Goal: Task Accomplishment & Management: Complete application form

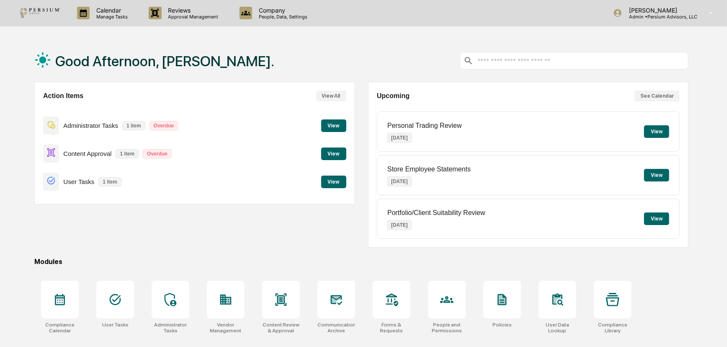
click at [342, 126] on button "View" at bounding box center [333, 125] width 25 height 13
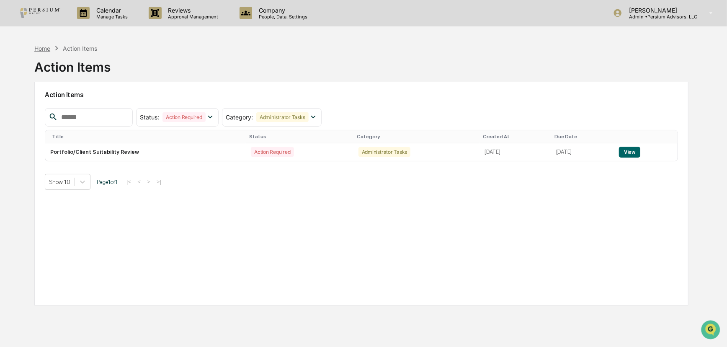
click at [42, 50] on div "Home" at bounding box center [42, 48] width 16 height 7
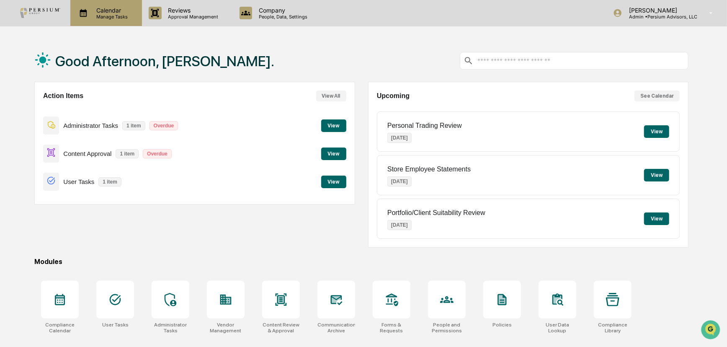
click at [106, 11] on p "Calendar" at bounding box center [111, 10] width 42 height 7
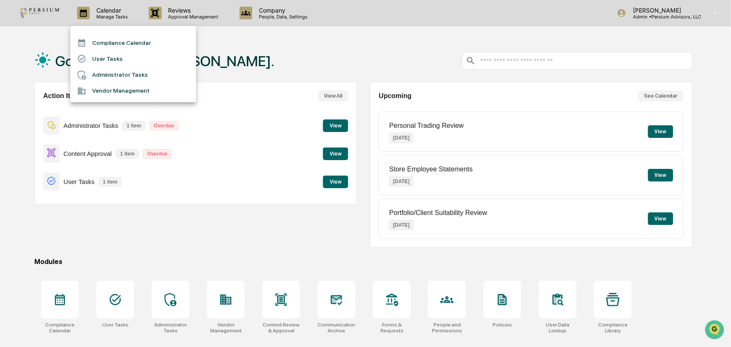
click at [112, 71] on li "Administrator Tasks" at bounding box center [133, 75] width 126 height 16
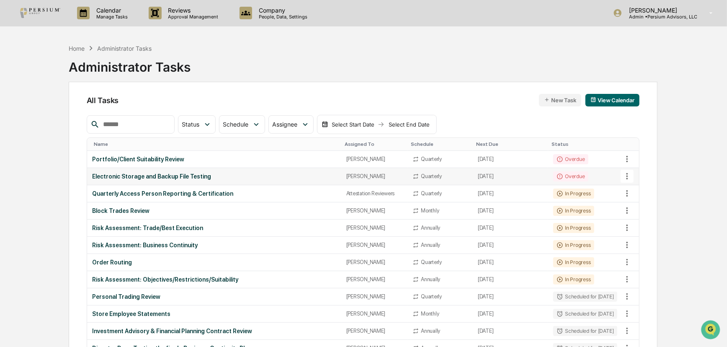
click at [134, 176] on div "Electronic Storage and Backup File Testing" at bounding box center [214, 176] width 244 height 7
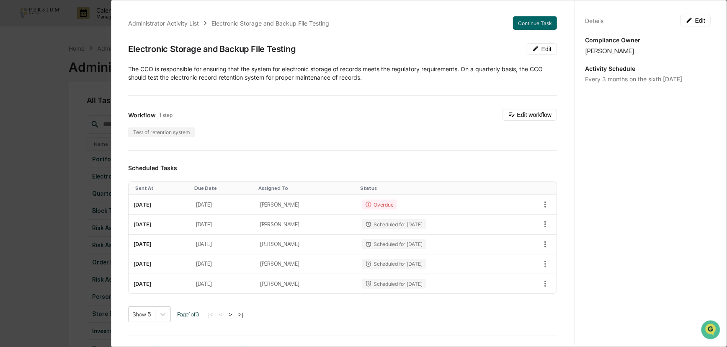
click at [249, 74] on span "​The CCO is responsible for ensuring that the system for electronic storage of …" at bounding box center [335, 72] width 415 height 15
click at [83, 121] on div "Administrator Activity List Electronic Storage and Backup File Testing Continue…" at bounding box center [363, 173] width 727 height 347
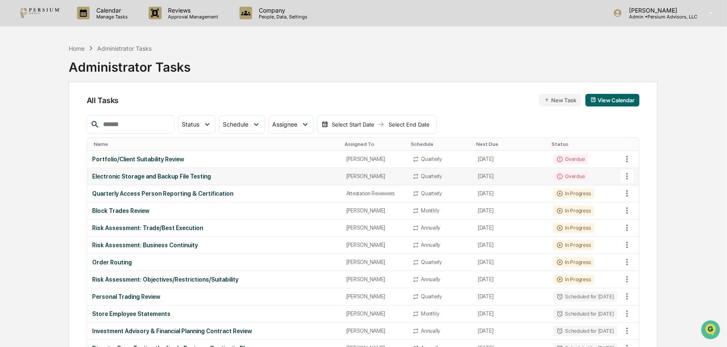
click at [177, 175] on div "Electronic Storage and Backup File Testing" at bounding box center [214, 176] width 244 height 7
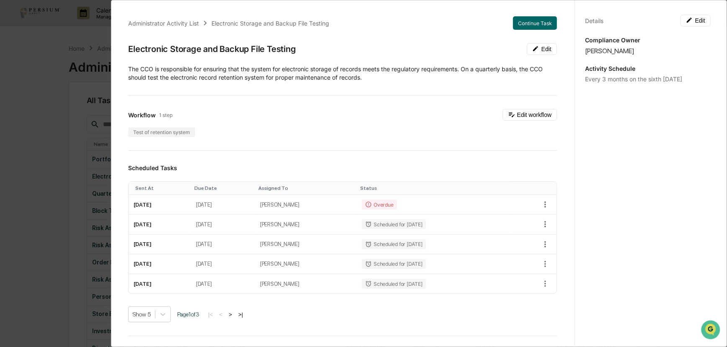
click at [39, 138] on div "Administrator Activity List Electronic Storage and Backup File Testing Continue…" at bounding box center [363, 173] width 727 height 347
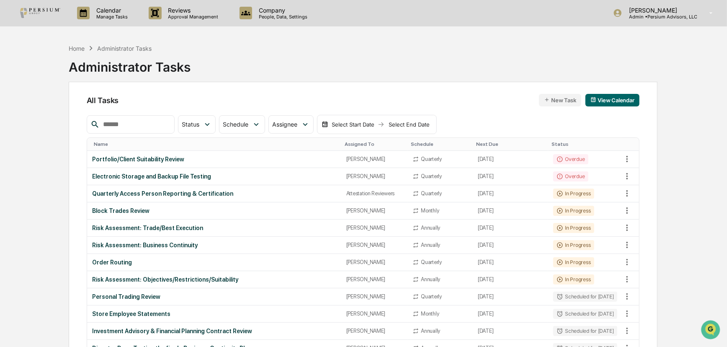
click at [332, 68] on div "Home Administrator Tasks Administrator Tasks" at bounding box center [363, 61] width 589 height 42
click at [121, 16] on p "Manage Tasks" at bounding box center [111, 17] width 42 height 6
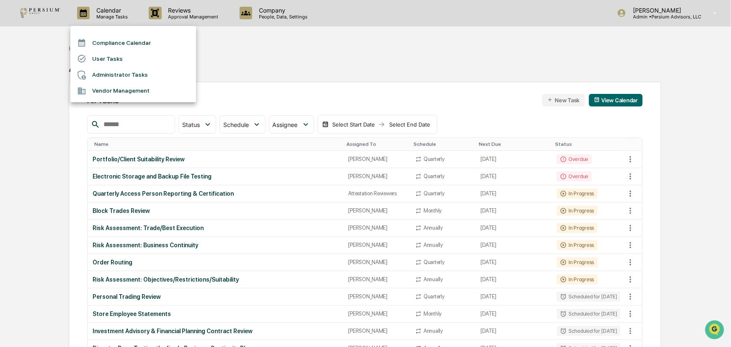
click at [127, 92] on li "Vendor Management" at bounding box center [133, 91] width 126 height 16
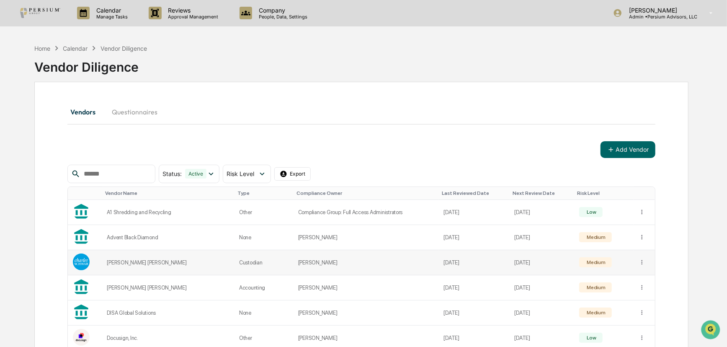
click at [139, 267] on td "[PERSON_NAME] [PERSON_NAME]" at bounding box center [168, 262] width 132 height 25
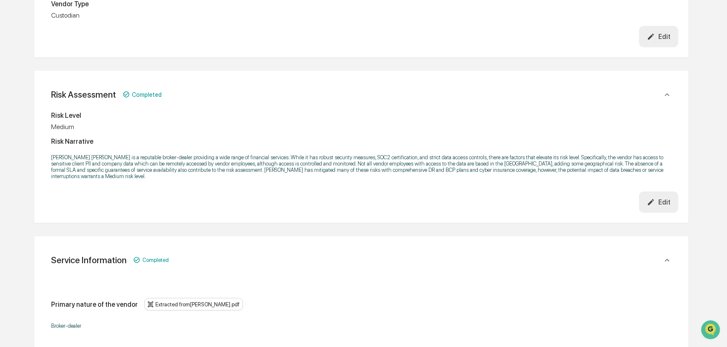
scroll to position [266, 0]
click at [312, 160] on p "[PERSON_NAME] [PERSON_NAME] is a reputable broker-dealer providing a wide range…" at bounding box center [361, 165] width 621 height 25
click at [346, 160] on p "[PERSON_NAME] [PERSON_NAME] is a reputable broker-dealer providing a wide range…" at bounding box center [361, 165] width 621 height 25
click at [535, 155] on p "[PERSON_NAME] [PERSON_NAME] is a reputable broker-dealer providing a wide range…" at bounding box center [361, 165] width 621 height 25
click at [601, 167] on p "[PERSON_NAME] [PERSON_NAME] is a reputable broker-dealer providing a wide range…" at bounding box center [361, 165] width 621 height 25
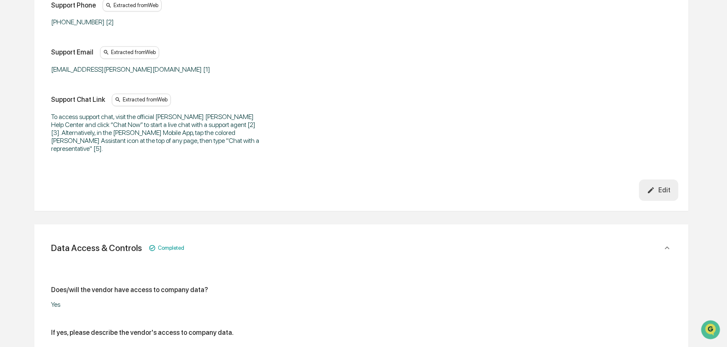
scroll to position [1257, 0]
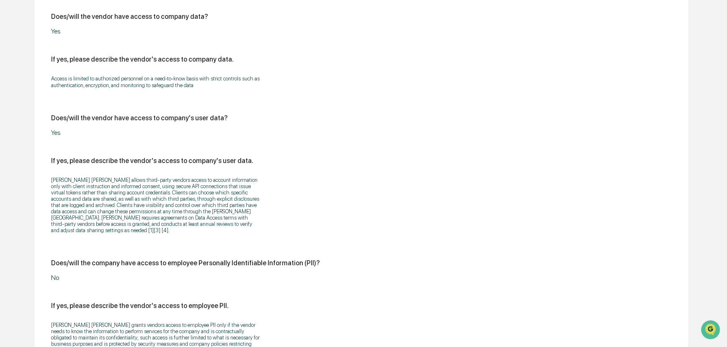
scroll to position [1485, 0]
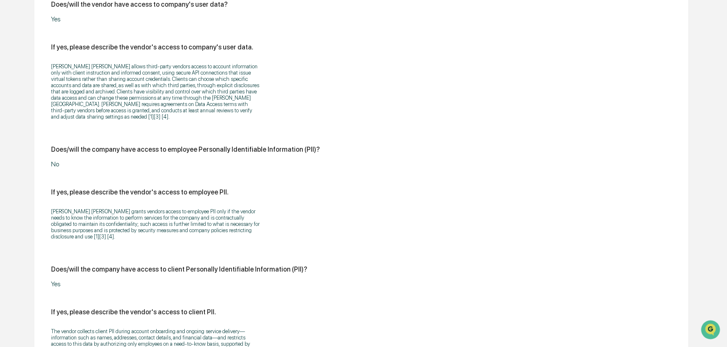
click at [287, 203] on div "[PERSON_NAME] [PERSON_NAME] grants vendors access to employee PII only if the v…" at bounding box center [361, 224] width 621 height 42
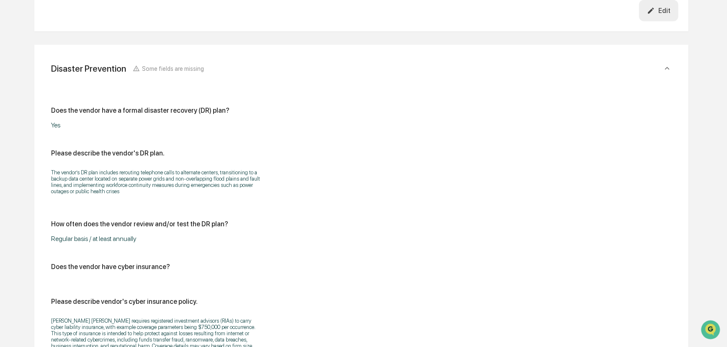
scroll to position [2399, 0]
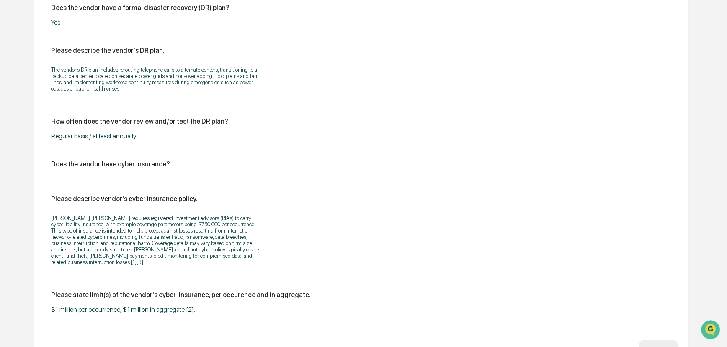
scroll to position [2437, 0]
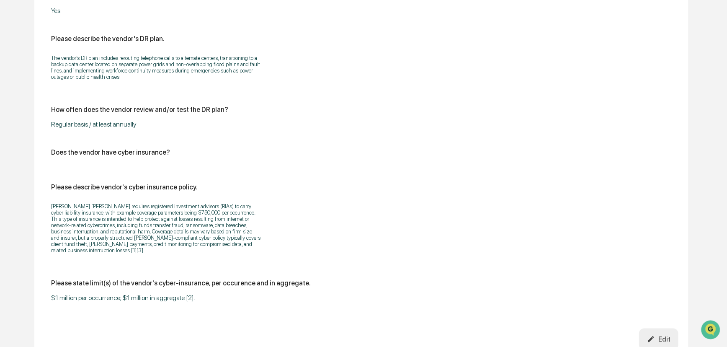
click at [163, 203] on p "[PERSON_NAME] [PERSON_NAME] requires registered investment advisors (RIAs) to c…" at bounding box center [155, 228] width 209 height 50
drag, startPoint x: 49, startPoint y: 165, endPoint x: 229, endPoint y: 169, distance: 179.3
drag, startPoint x: 231, startPoint y: 168, endPoint x: 230, endPoint y: 151, distance: 16.8
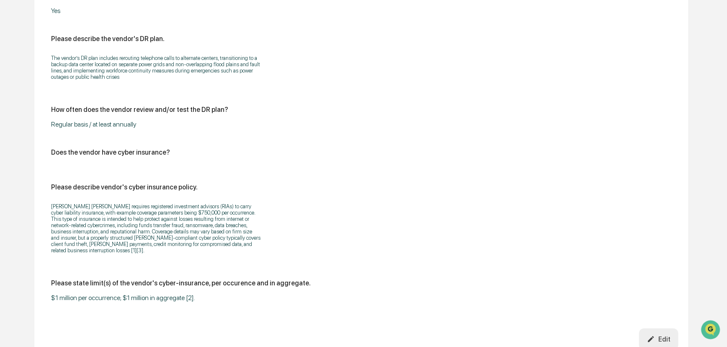
scroll to position [2399, 0]
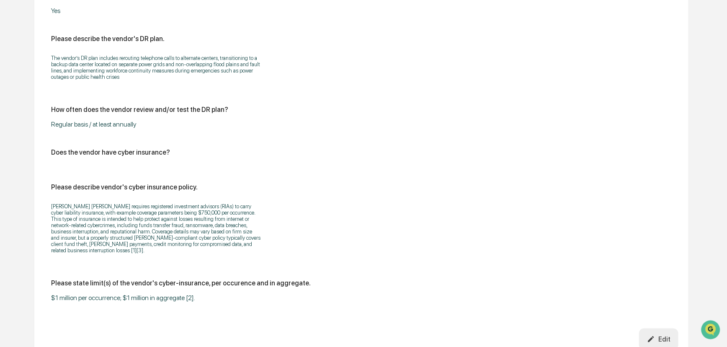
click at [129, 203] on p "[PERSON_NAME] [PERSON_NAME] requires registered investment advisors (RIAs) to c…" at bounding box center [155, 228] width 209 height 50
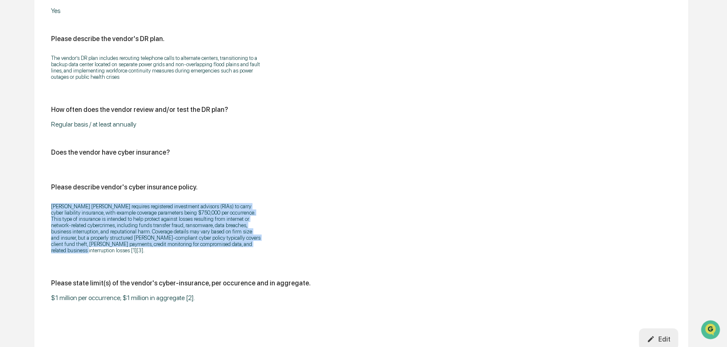
drag, startPoint x: 64, startPoint y: 188, endPoint x: 259, endPoint y: 230, distance: 199.8
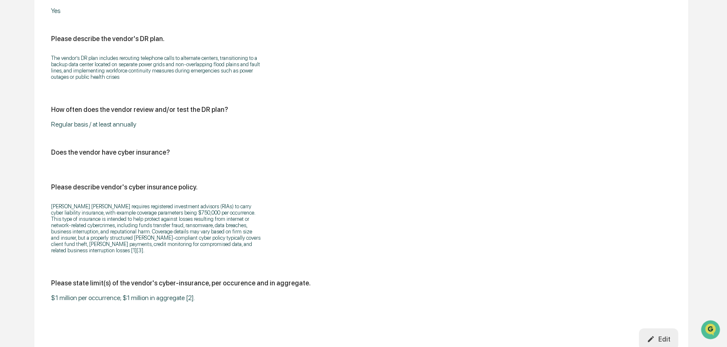
click at [247, 203] on p "[PERSON_NAME] [PERSON_NAME] requires registered investment advisors (RIAs) to c…" at bounding box center [155, 228] width 209 height 50
click at [117, 210] on p "[PERSON_NAME] [PERSON_NAME] requires registered investment advisors (RIAs) to c…" at bounding box center [155, 228] width 209 height 50
click at [155, 213] on p "[PERSON_NAME] [PERSON_NAME] requires registered investment advisors (RIAs) to c…" at bounding box center [155, 228] width 209 height 50
click at [118, 203] on p "[PERSON_NAME] [PERSON_NAME] requires registered investment advisors (RIAs) to c…" at bounding box center [155, 228] width 209 height 50
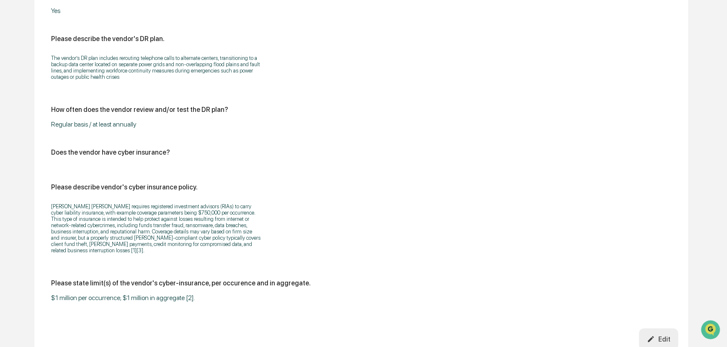
click at [146, 211] on p "[PERSON_NAME] [PERSON_NAME] requires registered investment advisors (RIAs) to c…" at bounding box center [155, 228] width 209 height 50
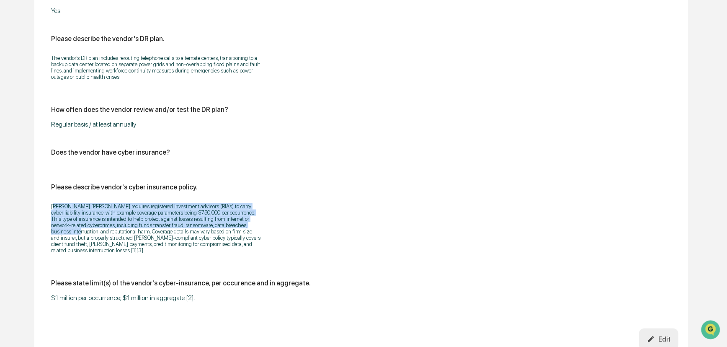
drag, startPoint x: 145, startPoint y: 191, endPoint x: 240, endPoint y: 204, distance: 96.0
click at [240, 204] on p "[PERSON_NAME] [PERSON_NAME] requires registered investment advisors (RIAs) to c…" at bounding box center [155, 228] width 209 height 50
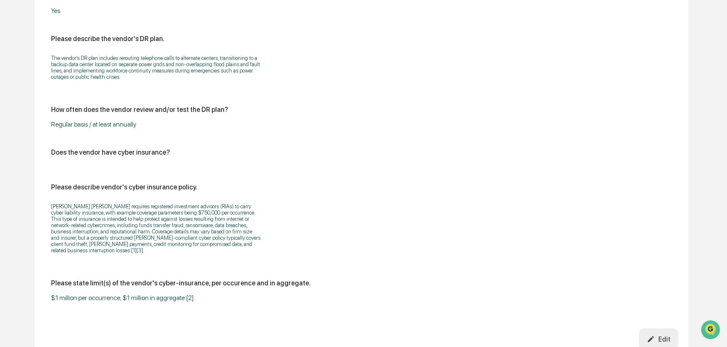
click at [208, 209] on p "[PERSON_NAME] [PERSON_NAME] requires registered investment advisors (RIAs) to c…" at bounding box center [155, 228] width 209 height 50
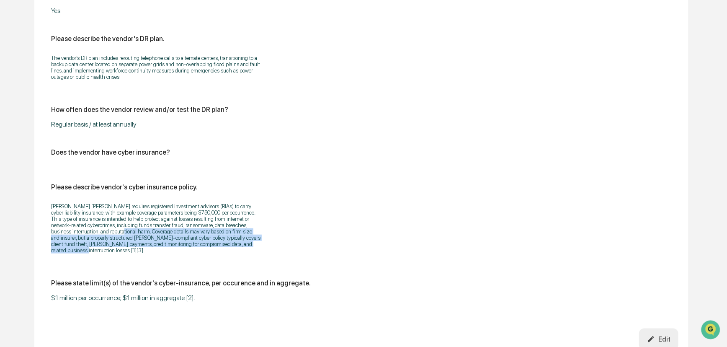
drag, startPoint x: 92, startPoint y: 213, endPoint x: 253, endPoint y: 225, distance: 161.7
click at [253, 225] on p "[PERSON_NAME] [PERSON_NAME] requires registered investment advisors (RIAs) to c…" at bounding box center [155, 228] width 209 height 50
click at [258, 224] on p "[PERSON_NAME] [PERSON_NAME] requires registered investment advisors (RIAs) to c…" at bounding box center [155, 228] width 209 height 50
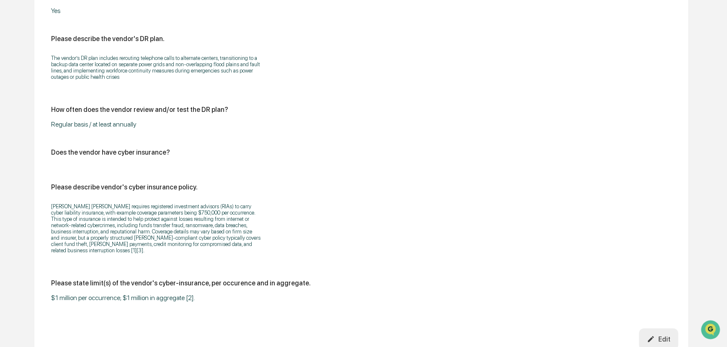
click at [190, 220] on p "[PERSON_NAME] [PERSON_NAME] requires registered investment advisors (RIAs) to c…" at bounding box center [155, 228] width 209 height 50
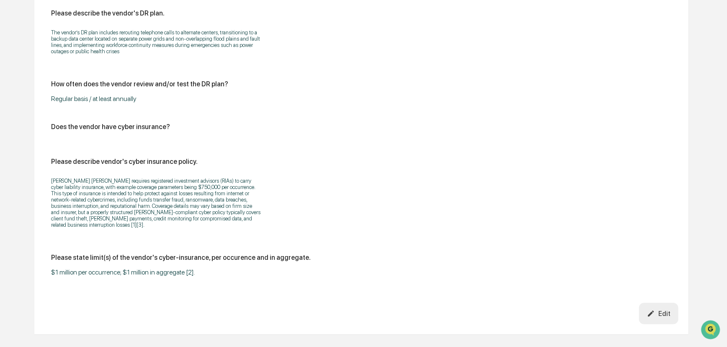
scroll to position [2475, 0]
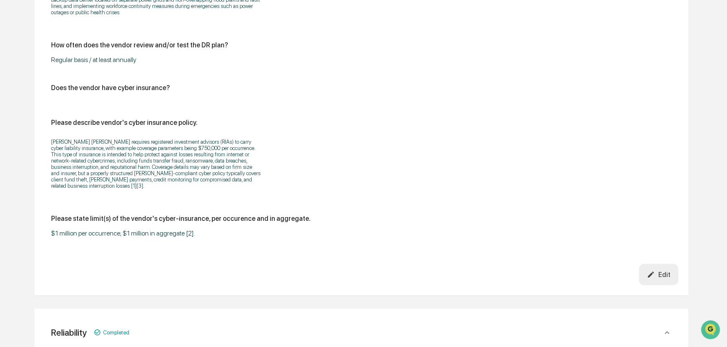
scroll to position [2513, 0]
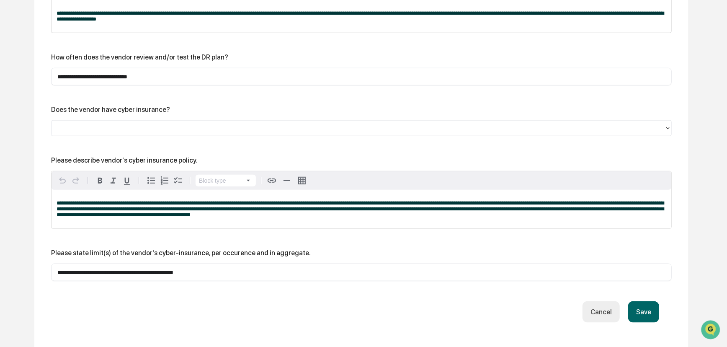
click at [200, 268] on input "**********" at bounding box center [361, 272] width 608 height 8
drag, startPoint x: 209, startPoint y: 256, endPoint x: 38, endPoint y: 256, distance: 170.9
click at [38, 256] on div "**********" at bounding box center [361, 103] width 654 height 498
click at [161, 301] on div "Save Cancel" at bounding box center [362, 311] width 596 height 21
drag, startPoint x: 234, startPoint y: 256, endPoint x: 8, endPoint y: 251, distance: 225.8
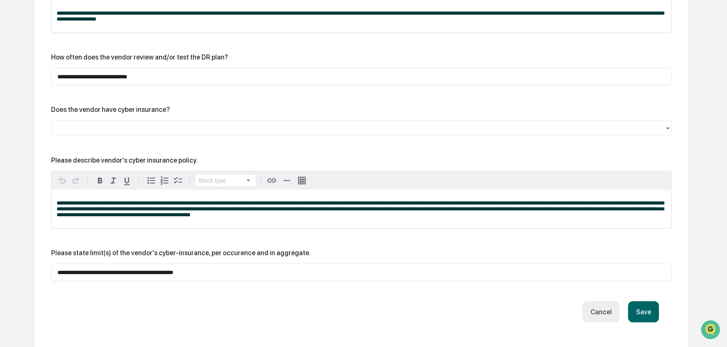
click at [641, 301] on button "Save" at bounding box center [643, 311] width 31 height 21
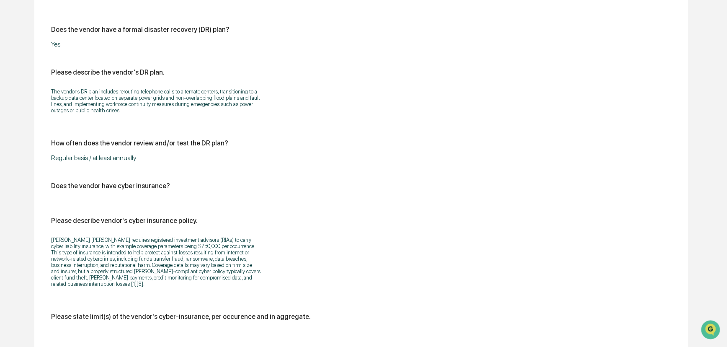
scroll to position [2399, 0]
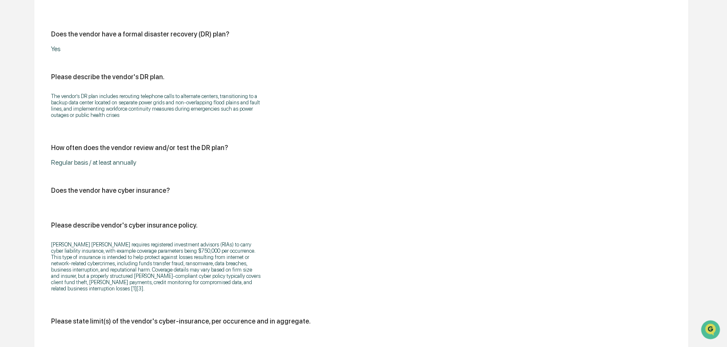
drag, startPoint x: 121, startPoint y: 228, endPoint x: 125, endPoint y: 238, distance: 10.6
click at [124, 241] on p "[PERSON_NAME] [PERSON_NAME] requires registered investment advisors (RIAs) to c…" at bounding box center [155, 266] width 209 height 50
click at [148, 251] on p "[PERSON_NAME] [PERSON_NAME] requires registered investment advisors (RIAs) to c…" at bounding box center [155, 266] width 209 height 50
click at [211, 241] on p "[PERSON_NAME] [PERSON_NAME] requires registered investment advisors (RIAs) to c…" at bounding box center [155, 266] width 209 height 50
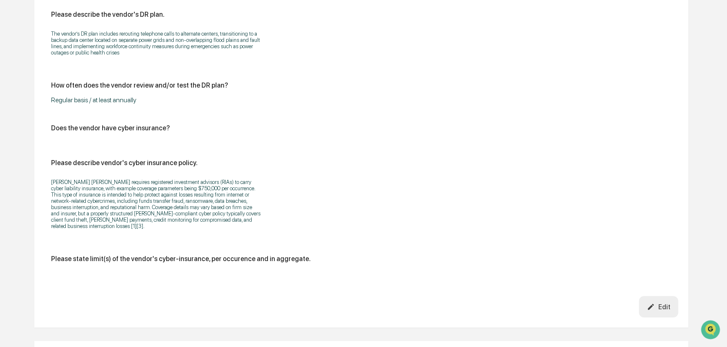
scroll to position [2475, 0]
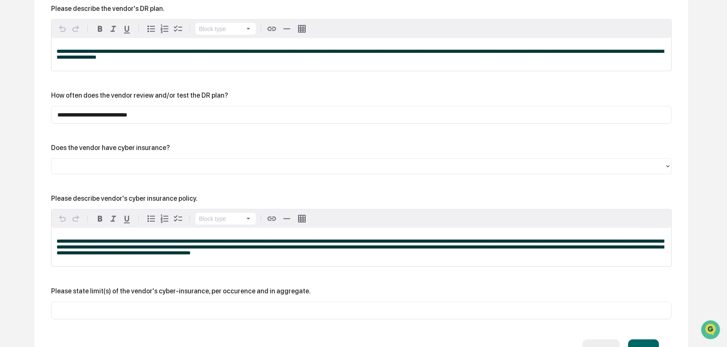
click at [57, 238] on span "**********" at bounding box center [360, 246] width 607 height 17
click at [70, 238] on span "**********" at bounding box center [360, 246] width 607 height 17
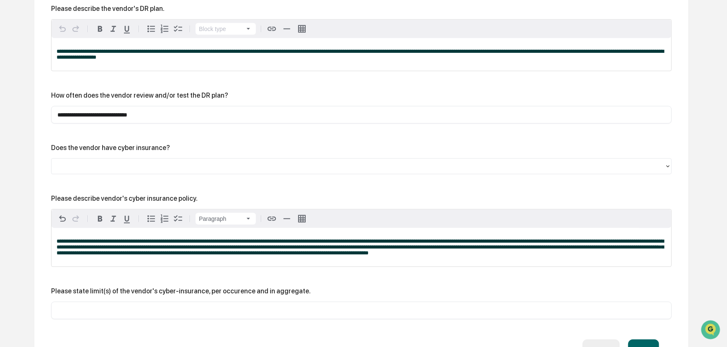
click at [71, 238] on span "**********" at bounding box center [360, 246] width 607 height 17
click at [318, 238] on span "**********" at bounding box center [360, 246] width 607 height 17
click at [608, 238] on span "**********" at bounding box center [360, 246] width 607 height 17
click at [214, 238] on span "**********" at bounding box center [360, 246] width 607 height 17
drag, startPoint x: 579, startPoint y: 227, endPoint x: 607, endPoint y: 230, distance: 28.6
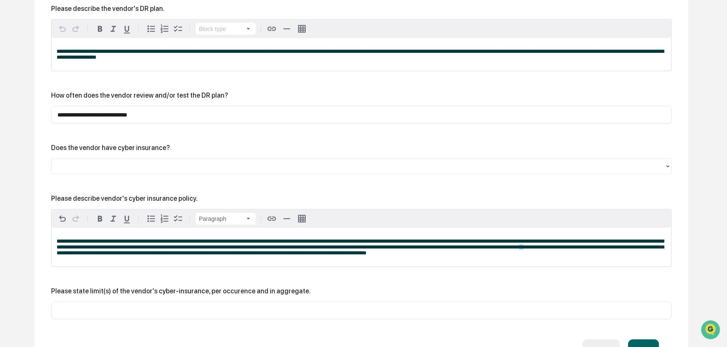
click at [595, 238] on span "**********" at bounding box center [360, 246] width 607 height 17
click at [230, 238] on span "**********" at bounding box center [360, 246] width 607 height 17
click at [262, 238] on span "**********" at bounding box center [360, 246] width 607 height 17
click at [467, 238] on p "**********" at bounding box center [362, 247] width 610 height 18
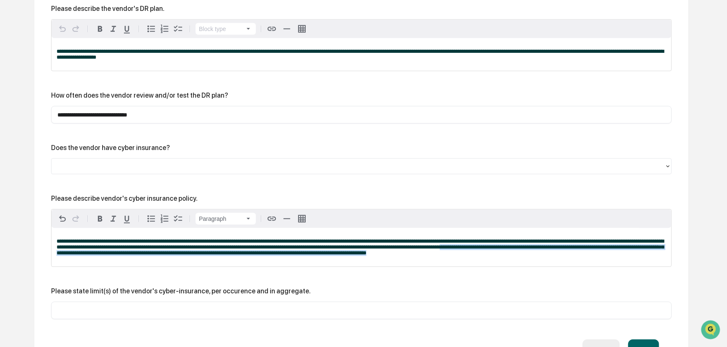
drag, startPoint x: 492, startPoint y: 228, endPoint x: 503, endPoint y: 240, distance: 15.7
click at [503, 240] on div "**********" at bounding box center [362, 247] width 620 height 39
click at [496, 239] on div "**********" at bounding box center [362, 247] width 620 height 39
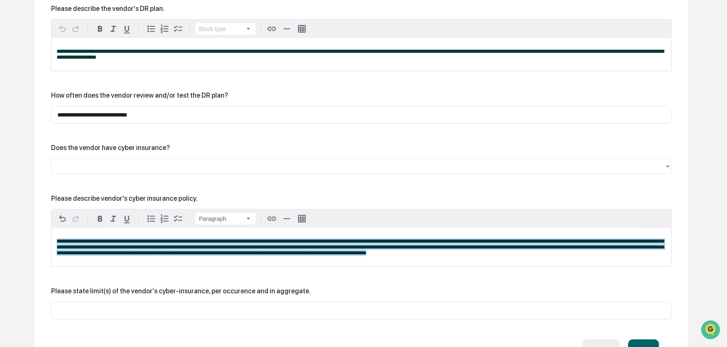
drag, startPoint x: 509, startPoint y: 236, endPoint x: 25, endPoint y: 218, distance: 483.7
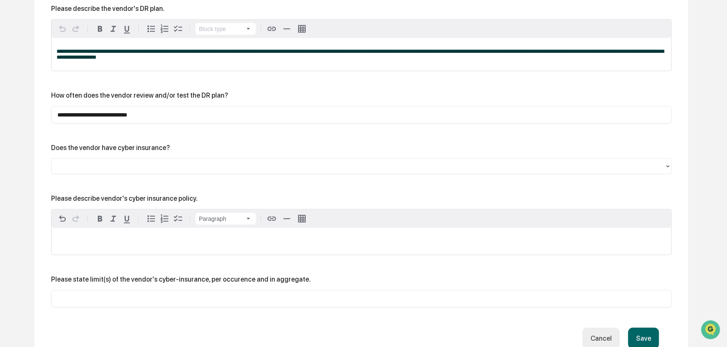
click at [646, 328] on button "Save" at bounding box center [643, 338] width 31 height 21
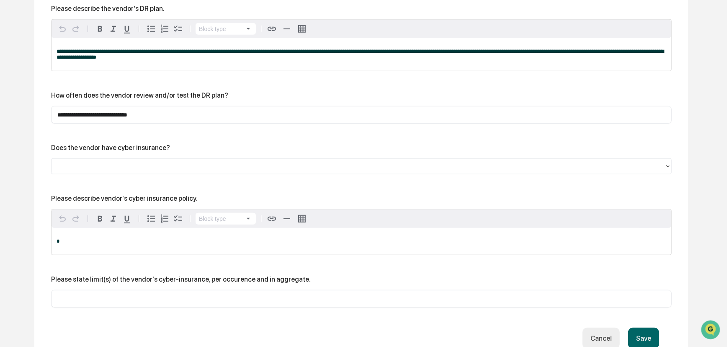
click at [115, 162] on div at bounding box center [358, 167] width 605 height 10
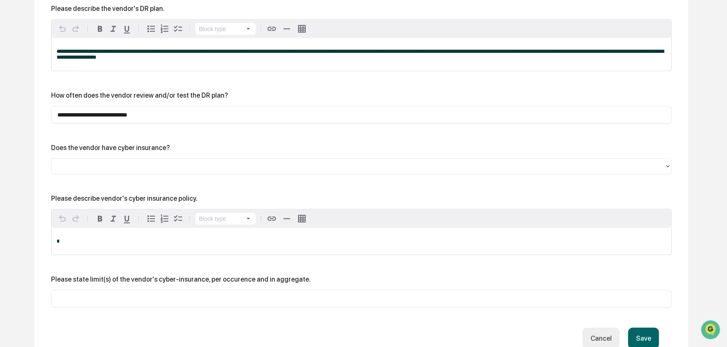
click at [76, 162] on div at bounding box center [358, 167] width 605 height 10
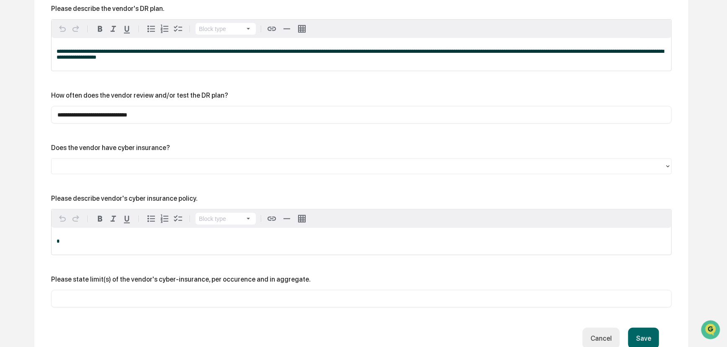
click at [586, 328] on button "Cancel" at bounding box center [601, 338] width 37 height 21
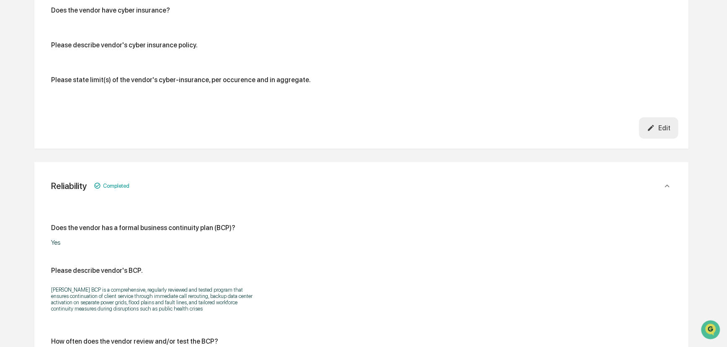
scroll to position [2589, 0]
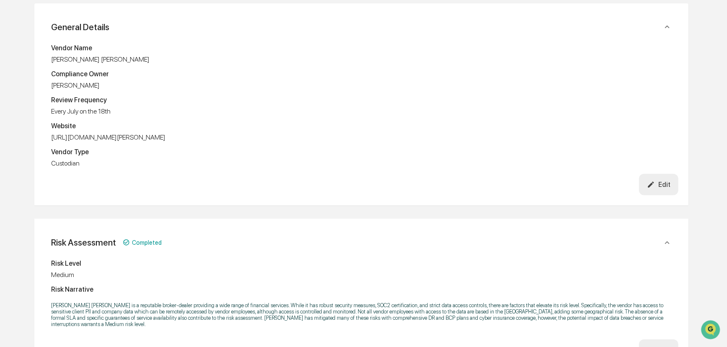
scroll to position [0, 0]
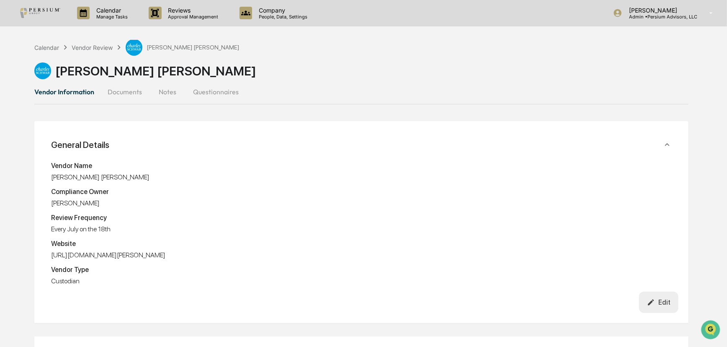
click at [121, 95] on button "Documents" at bounding box center [125, 92] width 48 height 20
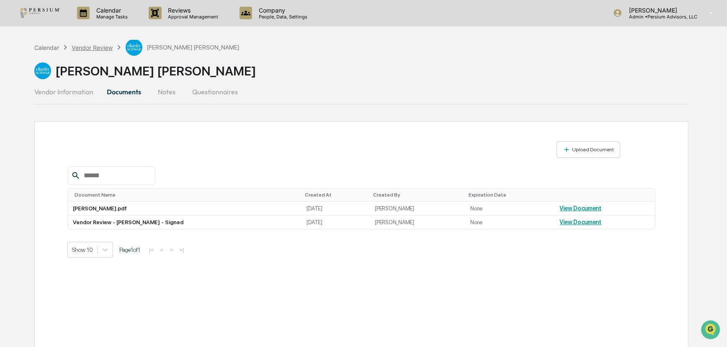
click at [84, 44] on div "Vendor Review" at bounding box center [92, 47] width 41 height 7
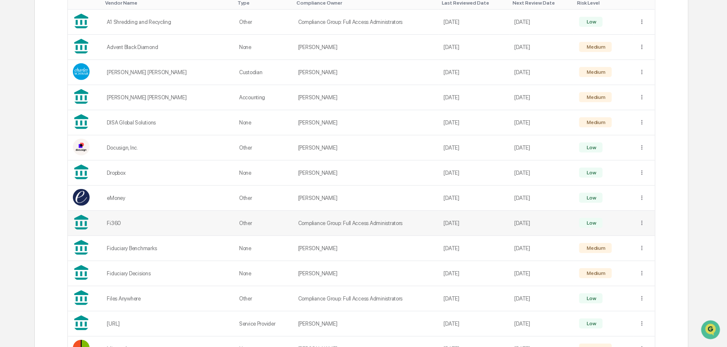
click at [117, 224] on div "Fi360" at bounding box center [168, 223] width 122 height 6
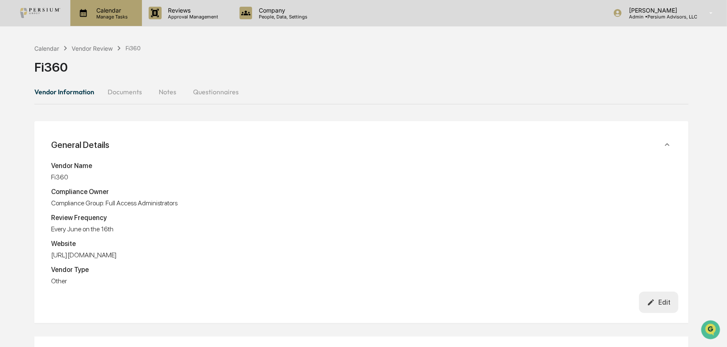
click at [111, 13] on p "Calendar" at bounding box center [111, 10] width 42 height 7
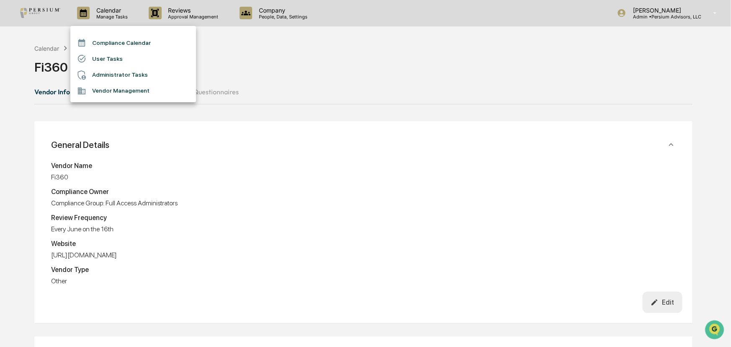
click at [103, 54] on li "User Tasks" at bounding box center [133, 59] width 126 height 16
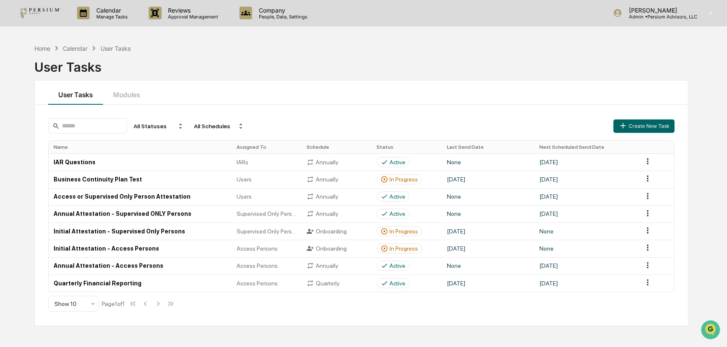
click at [78, 46] on div "Calendar" at bounding box center [75, 48] width 25 height 7
click at [46, 51] on div "Home" at bounding box center [42, 48] width 16 height 7
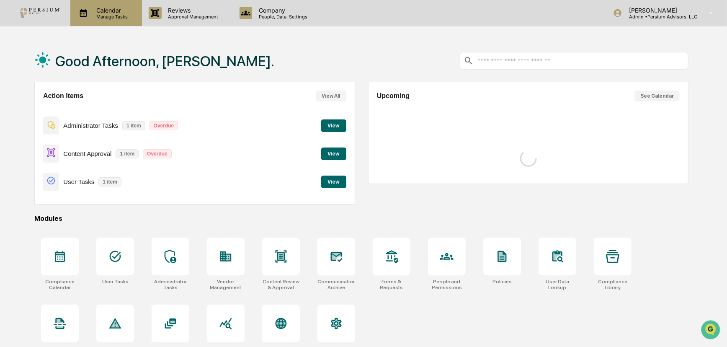
click at [115, 14] on p "Manage Tasks" at bounding box center [111, 17] width 42 height 6
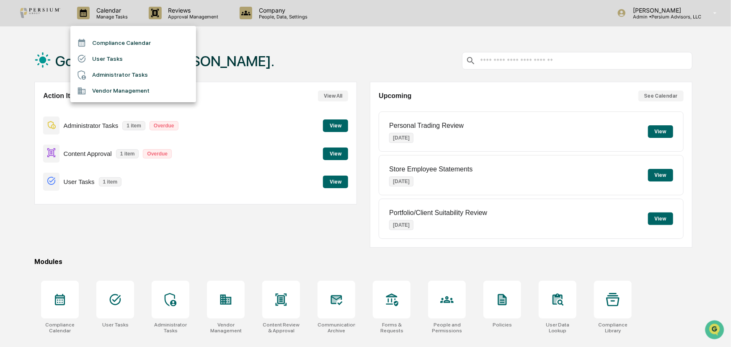
click at [114, 76] on li "Administrator Tasks" at bounding box center [133, 75] width 126 height 16
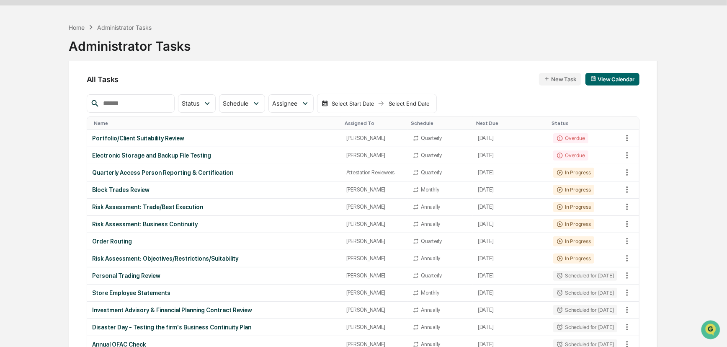
scroll to position [38, 0]
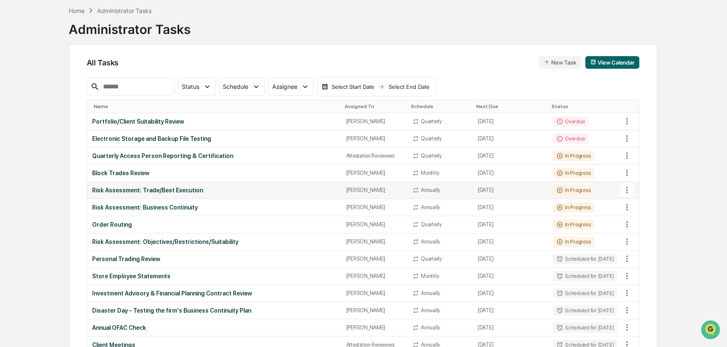
click at [282, 189] on div "Risk Assessment: Trade/Best Execution" at bounding box center [214, 190] width 244 height 7
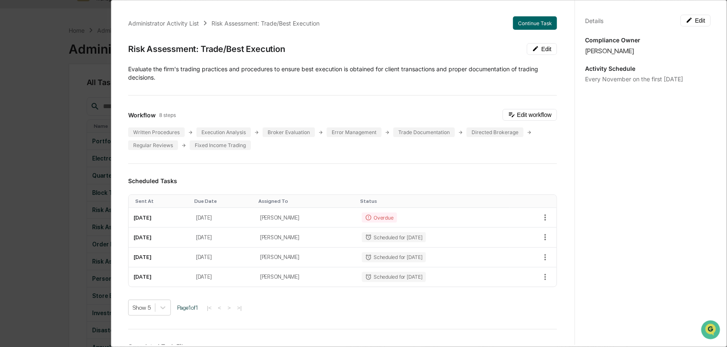
scroll to position [0, 0]
click at [39, 202] on div "Administrator Activity List Risk Assessment: Trade/Best Execution Continue Task…" at bounding box center [363, 173] width 727 height 347
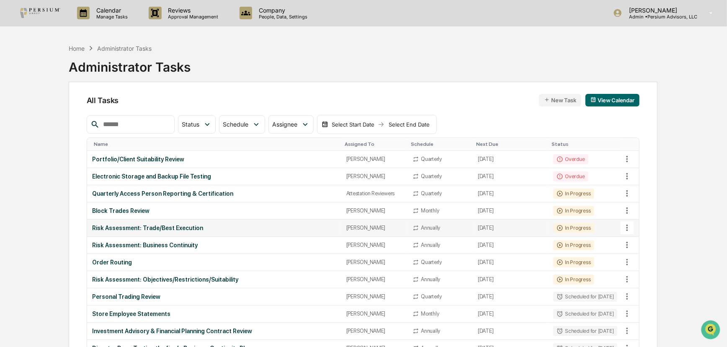
click at [142, 225] on div "Risk Assessment: Trade/Best Execution" at bounding box center [214, 228] width 244 height 7
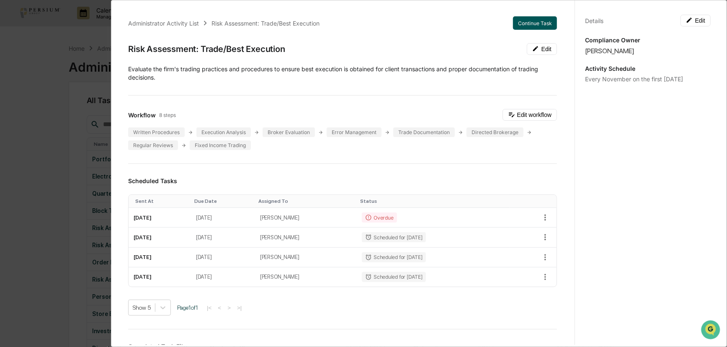
click at [529, 21] on button "Continue Task" at bounding box center [535, 22] width 44 height 13
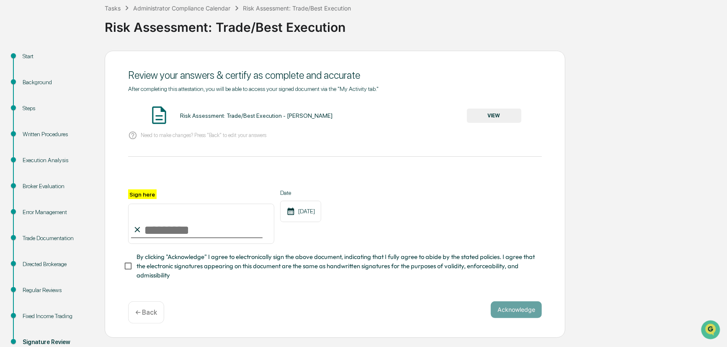
scroll to position [36, 0]
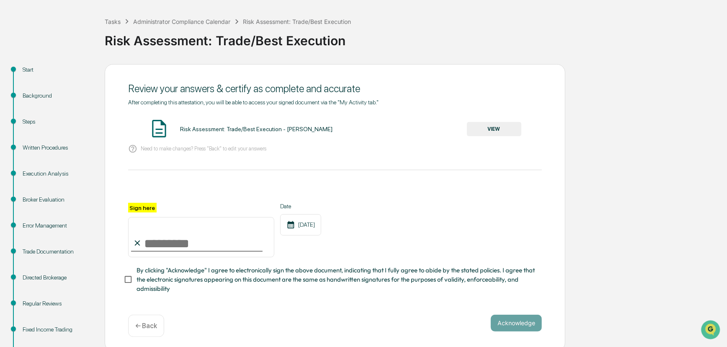
click at [48, 325] on div "Fixed Income Trading" at bounding box center [57, 329] width 69 height 9
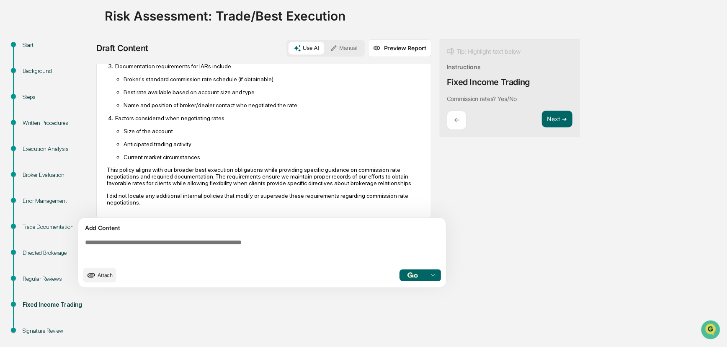
scroll to position [74, 0]
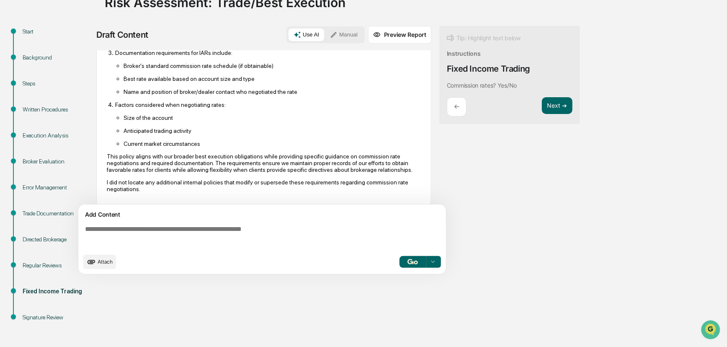
click at [42, 267] on div "Regular Reviews" at bounding box center [57, 265] width 69 height 9
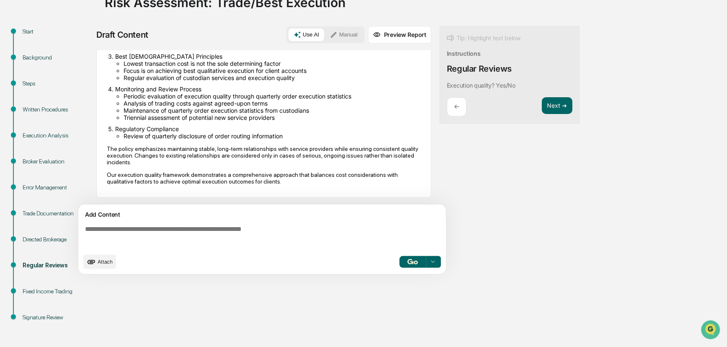
click at [46, 239] on div "Directed Brokerage" at bounding box center [57, 239] width 69 height 9
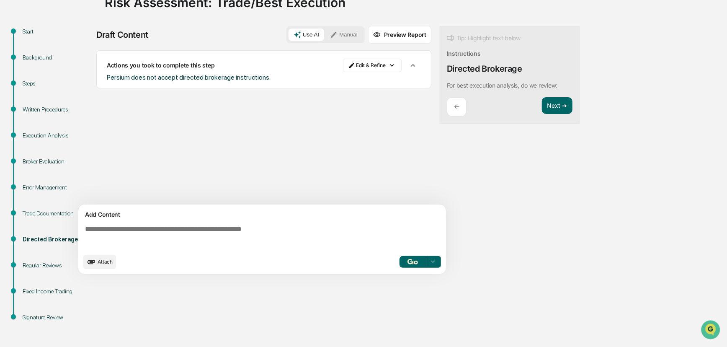
scroll to position [0, 0]
click at [45, 219] on div "Trade Documentation" at bounding box center [57, 223] width 82 height 26
click at [47, 201] on div "Error Management" at bounding box center [57, 197] width 82 height 26
click at [44, 217] on div "Trade Documentation" at bounding box center [57, 213] width 69 height 9
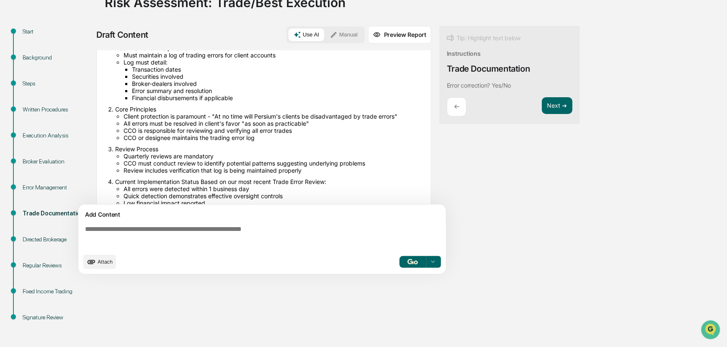
scroll to position [142, 0]
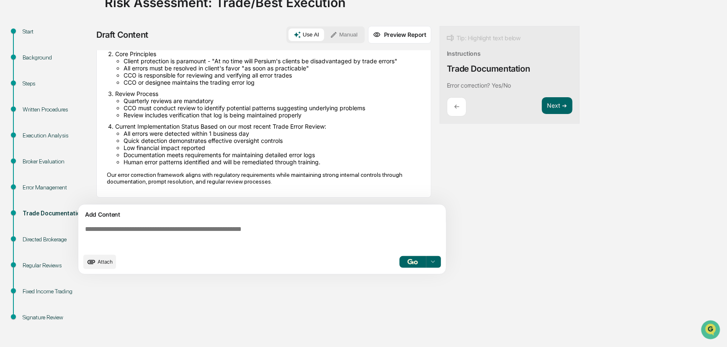
click at [35, 192] on div "Error Management" at bounding box center [57, 197] width 82 height 26
click at [44, 160] on div "Broker Evaluation" at bounding box center [57, 161] width 69 height 9
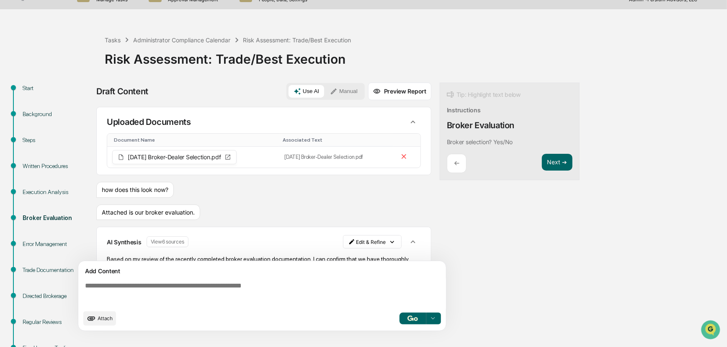
scroll to position [0, 0]
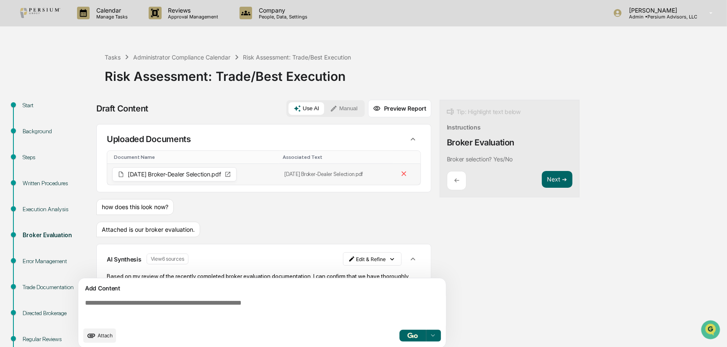
click at [188, 175] on span "[DATE] Broker-Dealer Selection.pdf" at bounding box center [174, 174] width 93 height 6
click at [231, 174] on icon at bounding box center [228, 174] width 7 height 7
click at [134, 175] on span "[DATE] Broker-Dealer Selection.pdf" at bounding box center [174, 174] width 93 height 6
click at [130, 174] on span "[DATE] Broker-Dealer Selection.pdf" at bounding box center [174, 174] width 93 height 6
click at [231, 171] on icon at bounding box center [228, 174] width 7 height 7
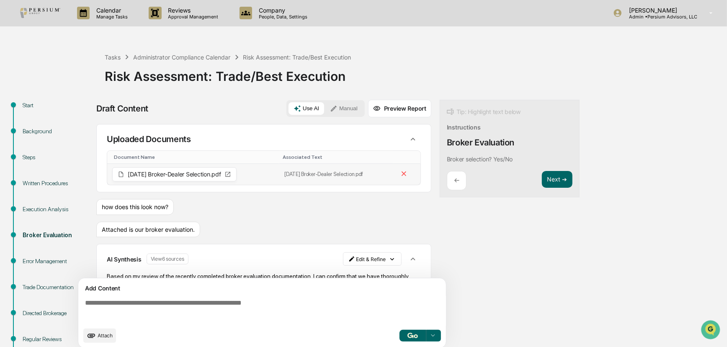
click at [237, 169] on div "[DATE] Broker-Dealer Selection.pdf" at bounding box center [174, 174] width 124 height 14
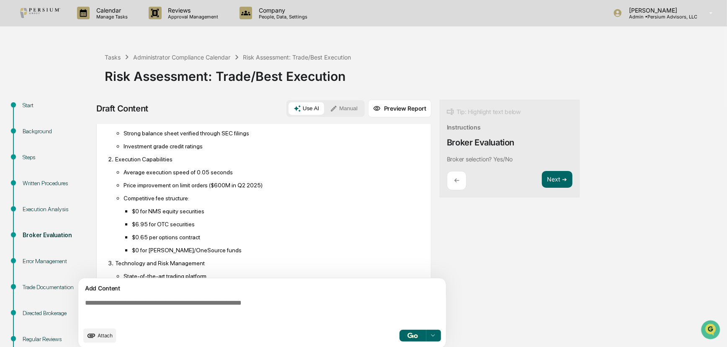
scroll to position [266, 0]
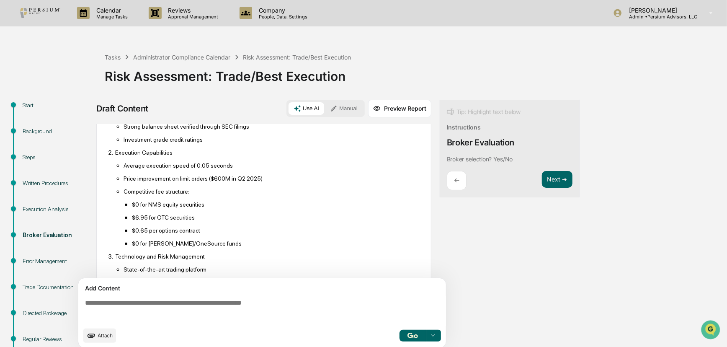
click at [42, 340] on div "Regular Reviews" at bounding box center [57, 339] width 69 height 9
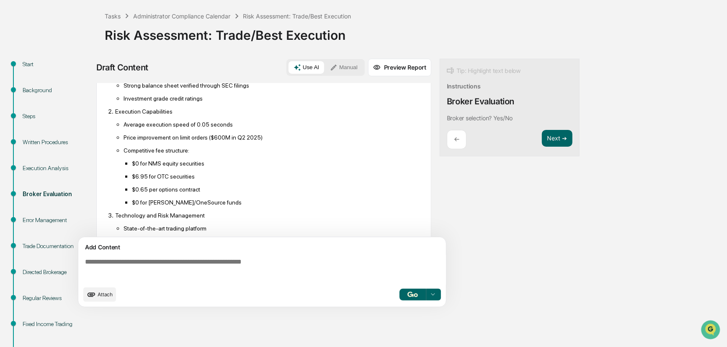
scroll to position [74, 0]
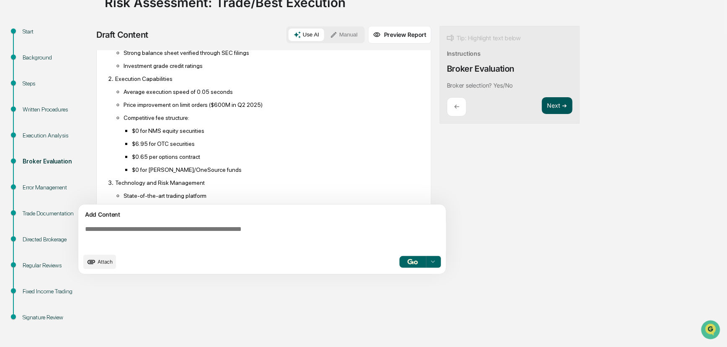
click at [549, 104] on button "Next ➔" at bounding box center [557, 105] width 31 height 17
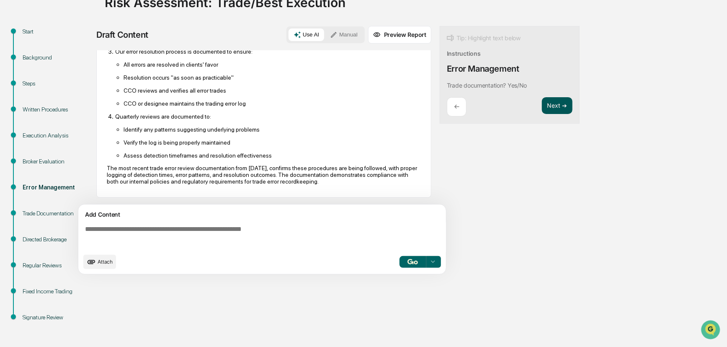
click at [562, 106] on button "Next ➔" at bounding box center [557, 105] width 31 height 17
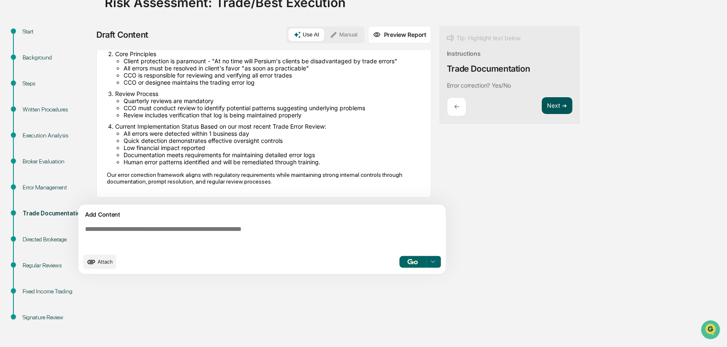
scroll to position [142, 0]
click at [561, 106] on button "Next ➔" at bounding box center [557, 105] width 31 height 17
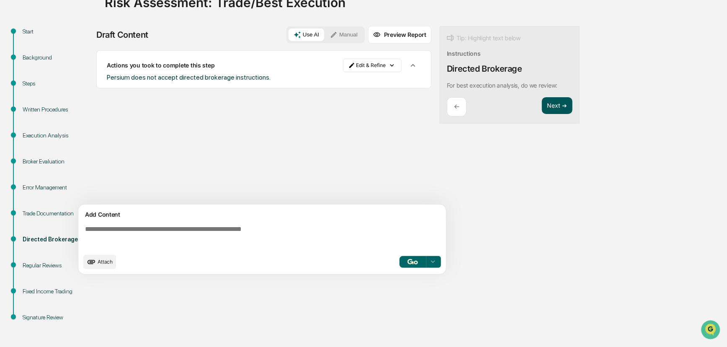
click at [561, 105] on button "Next ➔" at bounding box center [557, 105] width 31 height 17
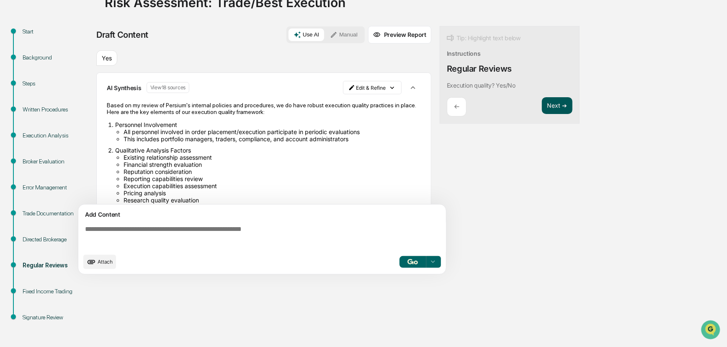
click at [557, 108] on button "Next ➔" at bounding box center [557, 105] width 31 height 17
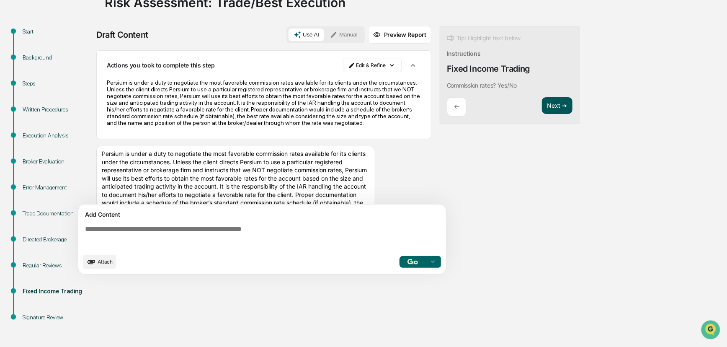
click at [561, 107] on button "Next ➔" at bounding box center [557, 105] width 31 height 17
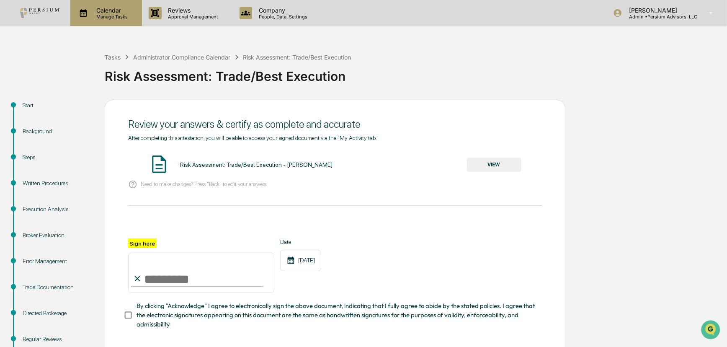
click at [112, 8] on p "Calendar" at bounding box center [111, 10] width 42 height 7
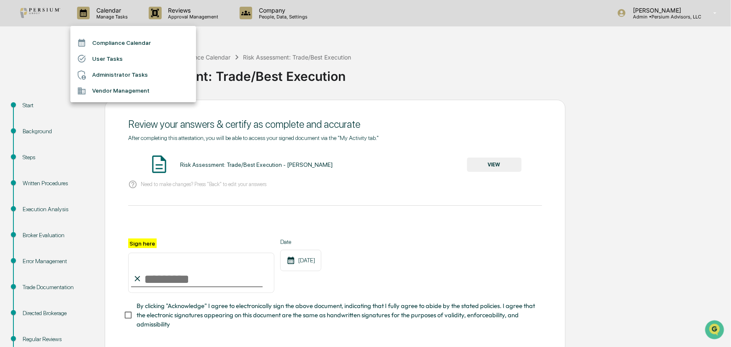
click at [110, 70] on li "Administrator Tasks" at bounding box center [133, 75] width 126 height 16
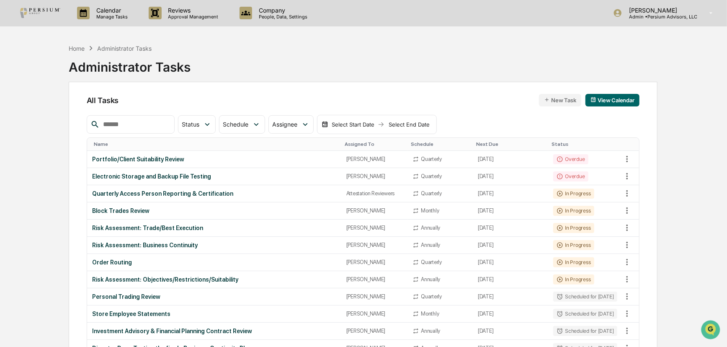
click at [121, 14] on p "Manage Tasks" at bounding box center [111, 17] width 42 height 6
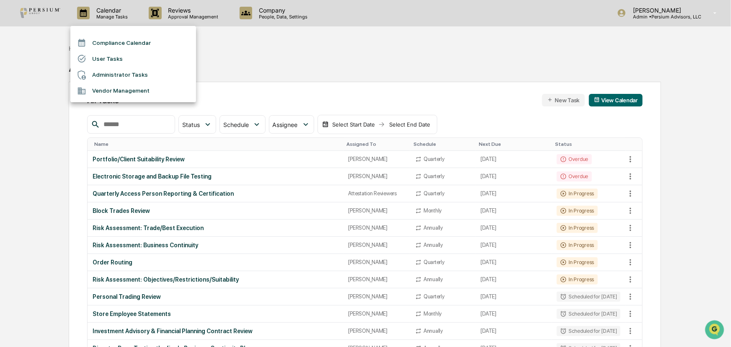
click at [322, 54] on div at bounding box center [365, 173] width 731 height 347
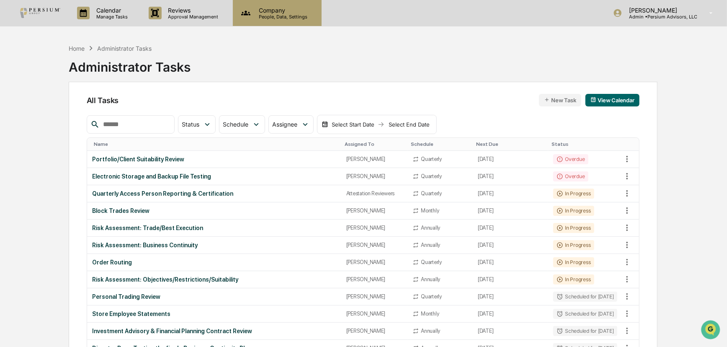
click at [278, 14] on p "People, Data, Settings" at bounding box center [281, 17] width 59 height 6
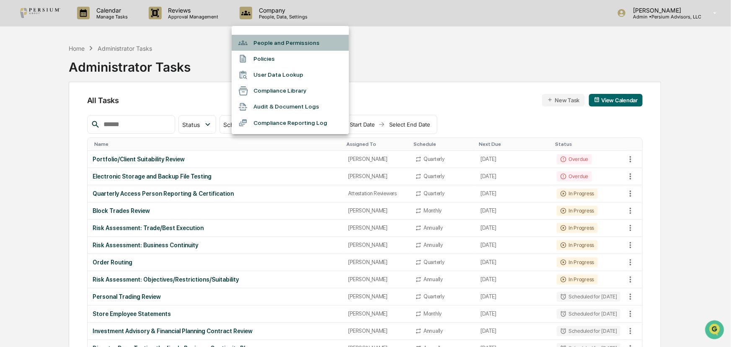
click at [269, 43] on li "People and Permissions" at bounding box center [290, 43] width 117 height 16
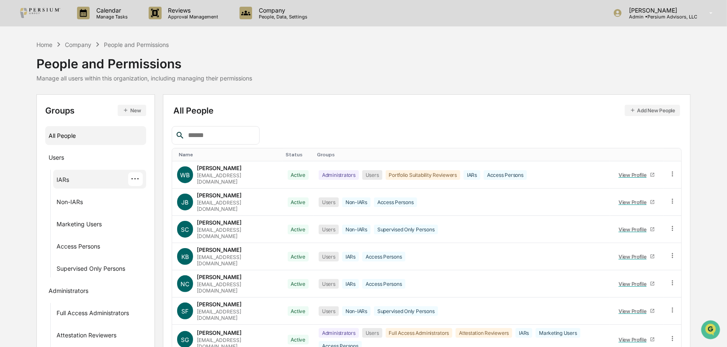
click at [62, 178] on div "IARs" at bounding box center [63, 181] width 13 height 10
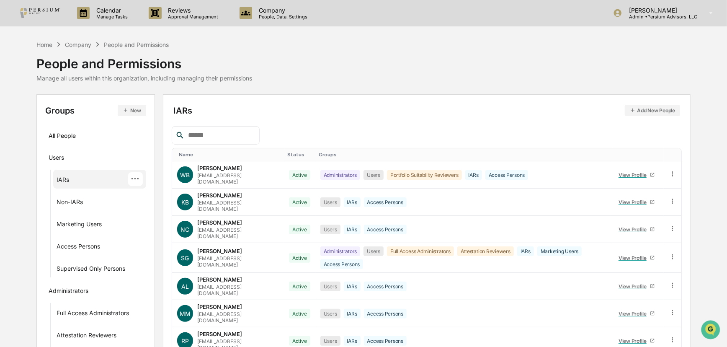
click at [639, 108] on button "Add New People" at bounding box center [653, 110] width 56 height 11
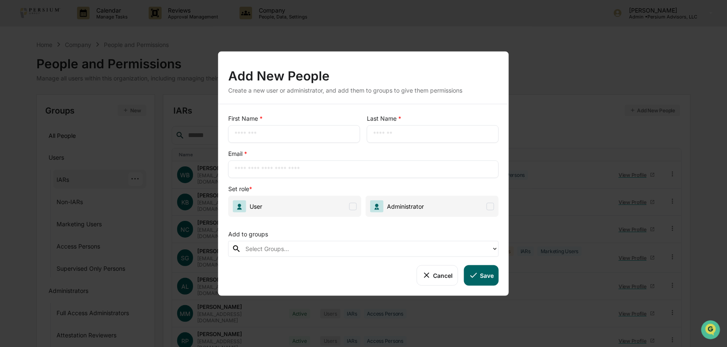
click at [310, 137] on input "text" at bounding box center [294, 134] width 119 height 8
type input "*******"
type input "**********"
click at [351, 205] on span at bounding box center [353, 206] width 8 height 8
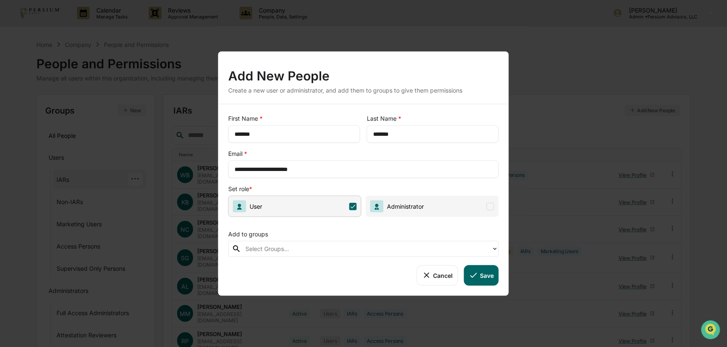
click at [294, 240] on div "Add to groups" at bounding box center [363, 232] width 271 height 17
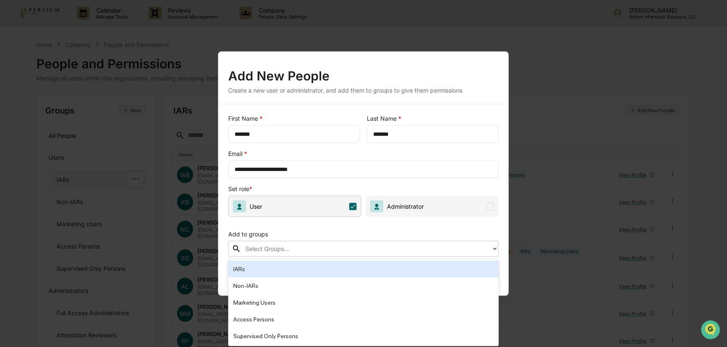
click at [289, 251] on div at bounding box center [366, 249] width 242 height 10
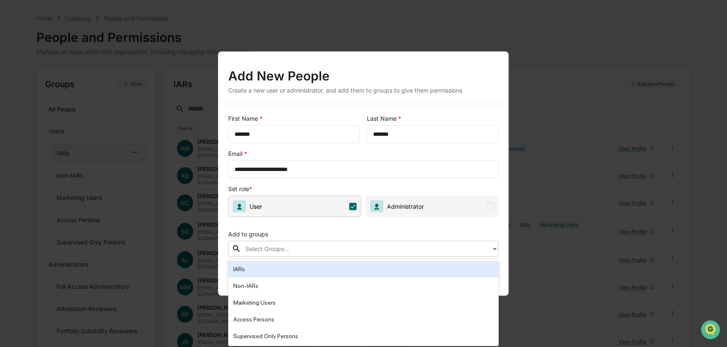
scroll to position [38, 0]
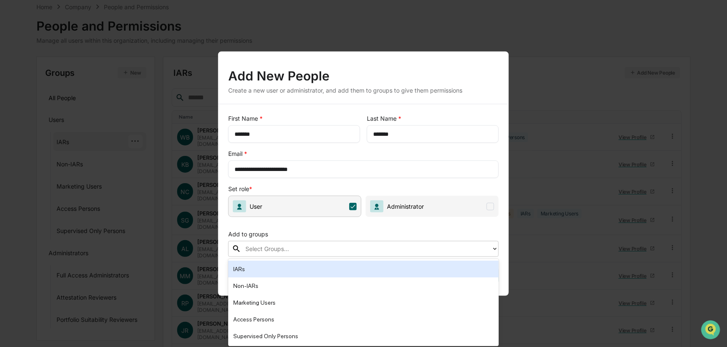
click at [268, 266] on div "IARs" at bounding box center [363, 269] width 261 height 10
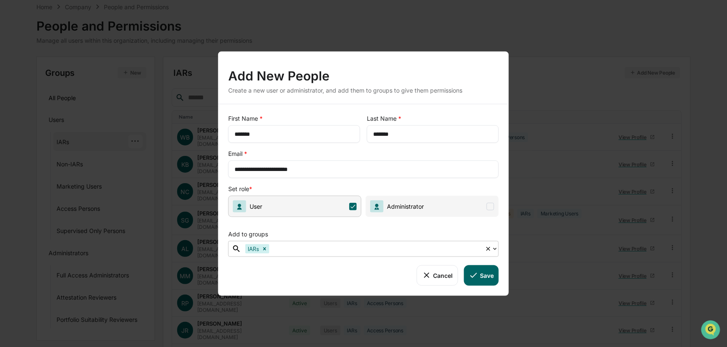
click at [307, 250] on div at bounding box center [376, 249] width 210 height 10
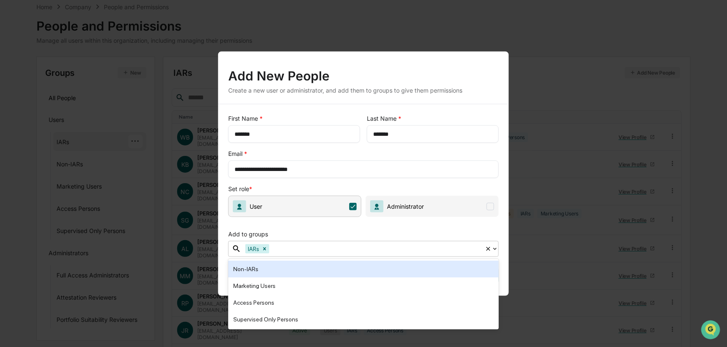
click at [287, 247] on div at bounding box center [376, 249] width 210 height 10
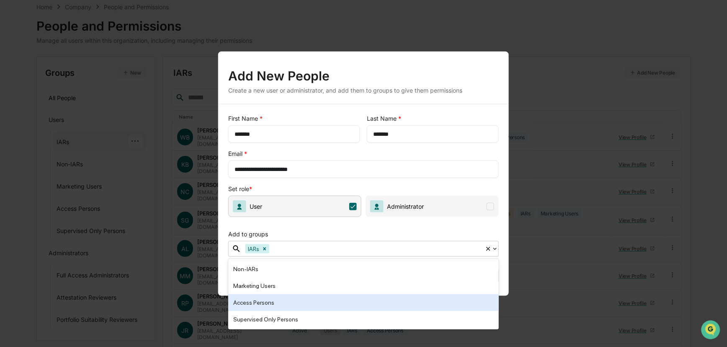
click at [272, 302] on div "Access Persons" at bounding box center [363, 302] width 261 height 10
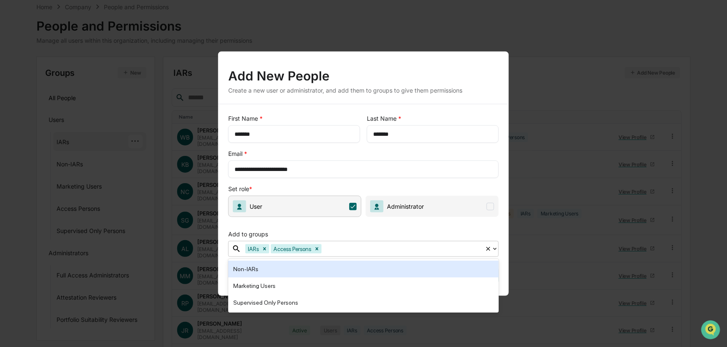
click at [312, 221] on div "**********" at bounding box center [363, 199] width 291 height 191
click at [457, 230] on div "Add to groups" at bounding box center [363, 232] width 271 height 17
click at [449, 167] on input "**********" at bounding box center [364, 169] width 258 height 8
click at [446, 73] on div "Add New People" at bounding box center [363, 73] width 271 height 22
click at [345, 234] on div "Add to groups" at bounding box center [363, 232] width 271 height 17
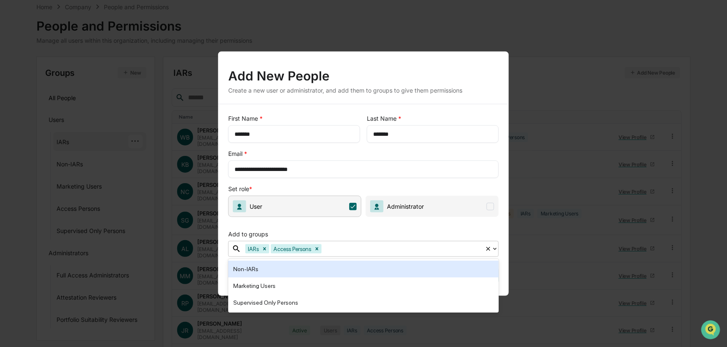
click at [380, 248] on div at bounding box center [401, 249] width 157 height 10
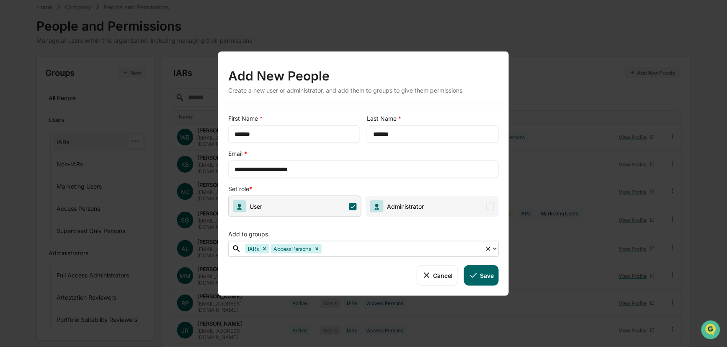
click at [487, 274] on button "Save" at bounding box center [481, 275] width 35 height 20
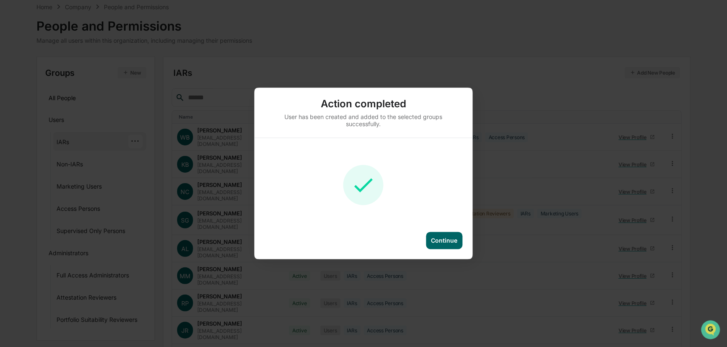
click at [444, 237] on div "Continue" at bounding box center [444, 240] width 26 height 7
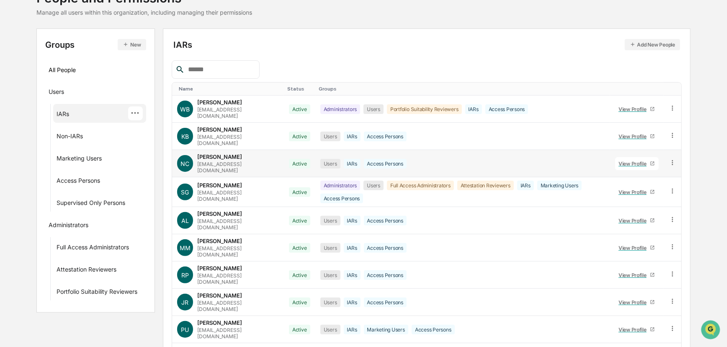
scroll to position [95, 0]
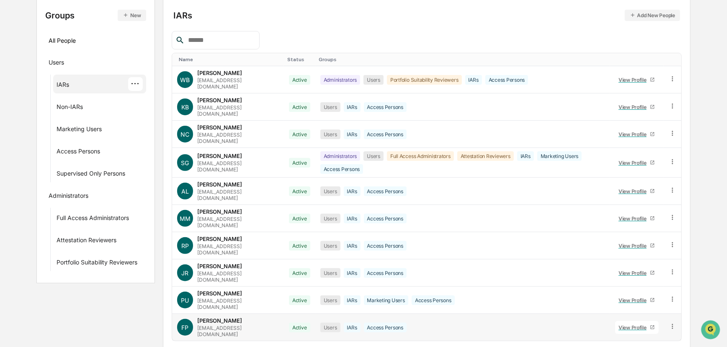
click at [672, 323] on icon at bounding box center [673, 327] width 8 height 8
click at [494, 252] on html "Calendar Manage Tasks Reviews Approval Management Company People, Data, Setting…" at bounding box center [363, 78] width 727 height 347
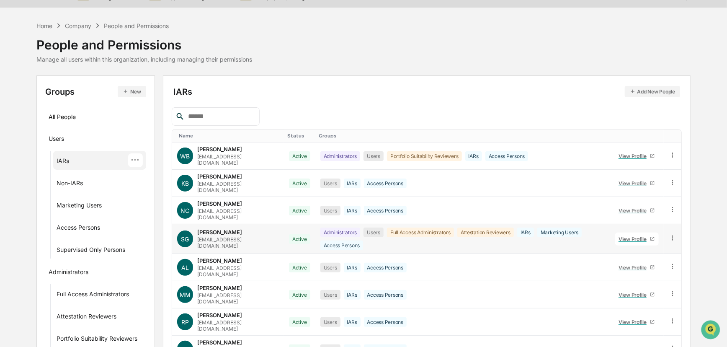
scroll to position [0, 0]
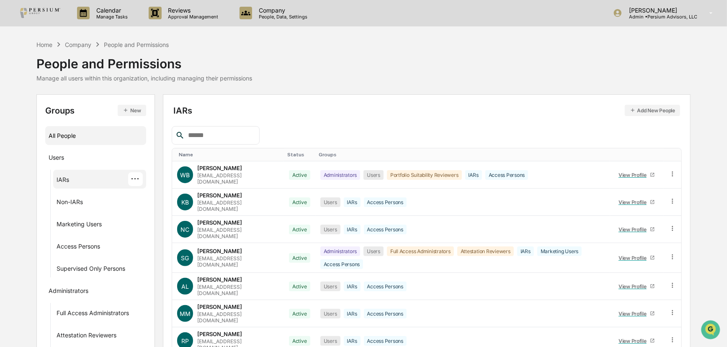
click at [64, 137] on div "All People" at bounding box center [96, 136] width 94 height 14
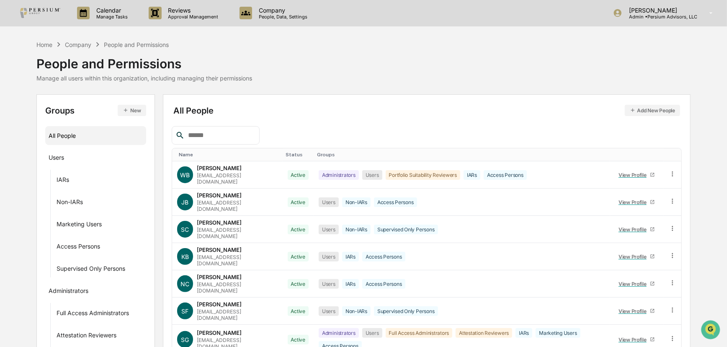
click at [58, 137] on div "All People" at bounding box center [96, 136] width 94 height 14
